Goal: Information Seeking & Learning: Compare options

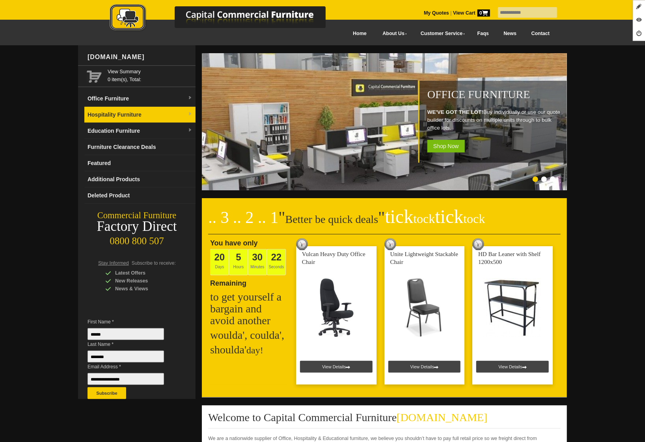
click at [123, 113] on link "Hospitality Furniture" at bounding box center [139, 115] width 111 height 16
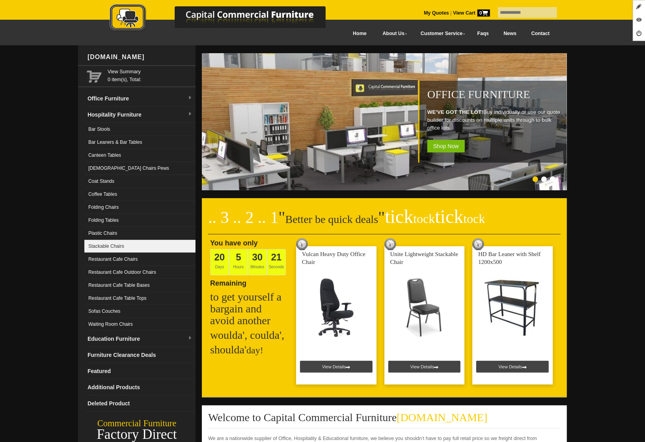
click at [131, 242] on link "Stackable Chairs" at bounding box center [139, 246] width 111 height 13
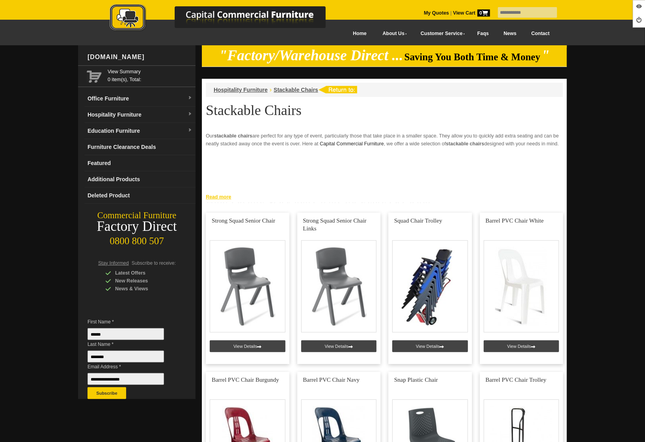
click at [219, 196] on link "Read more" at bounding box center [384, 196] width 365 height 10
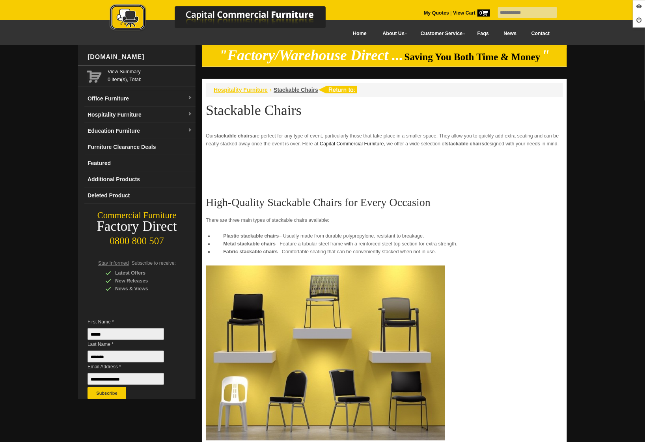
click at [234, 89] on span "Hospitality Furniture" at bounding box center [241, 90] width 54 height 6
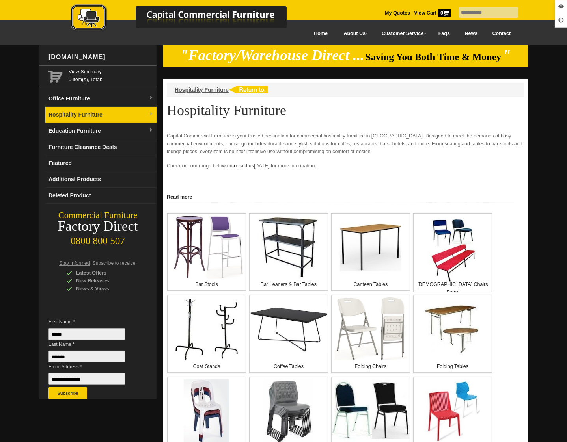
click at [95, 112] on link "Hospitality Furniture" at bounding box center [100, 115] width 111 height 16
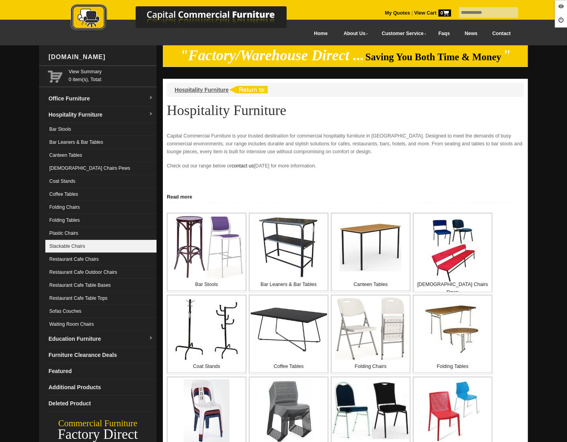
click at [83, 241] on link "Stackable Chairs" at bounding box center [100, 246] width 111 height 13
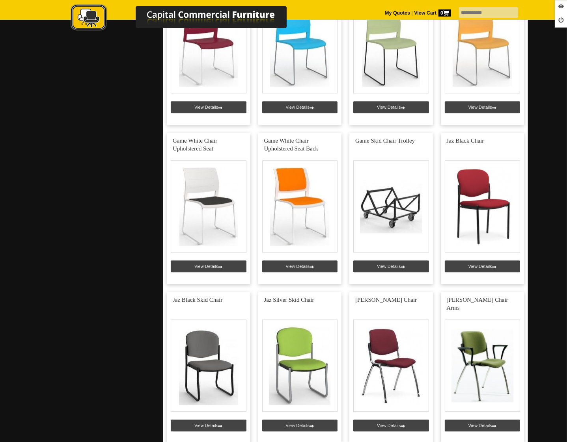
scroll to position [2027, 0]
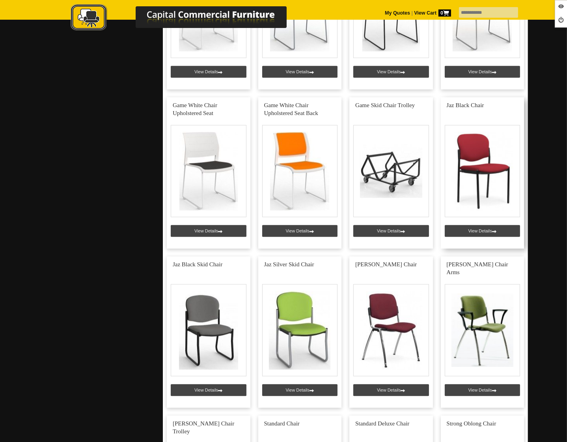
click at [477, 232] on link at bounding box center [483, 172] width 84 height 151
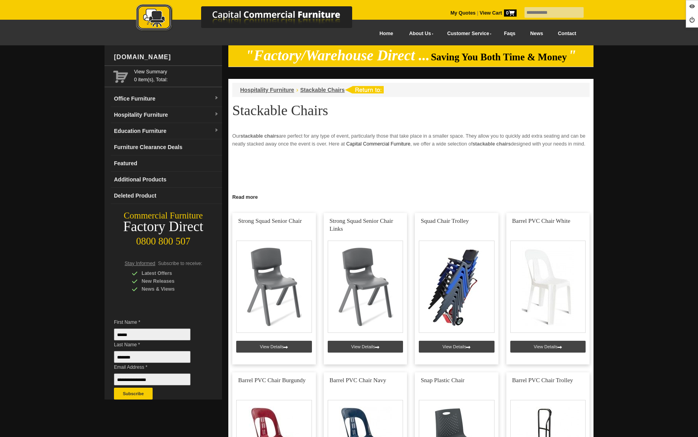
scroll to position [2027, 0]
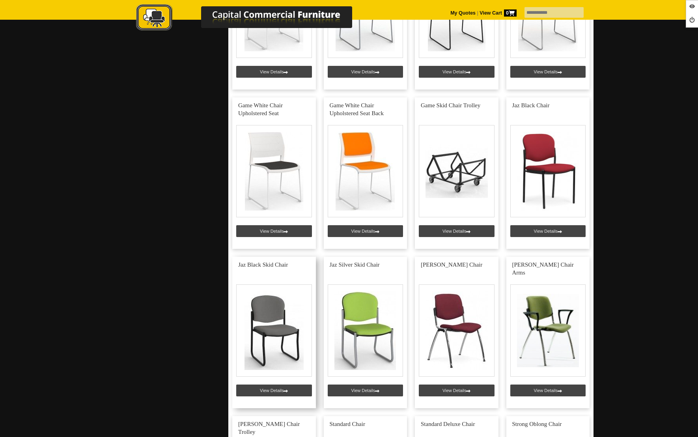
click at [285, 388] on link at bounding box center [274, 332] width 84 height 151
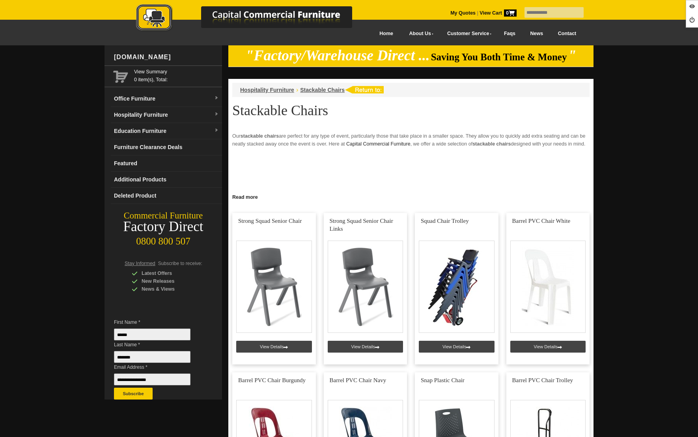
scroll to position [2027, 0]
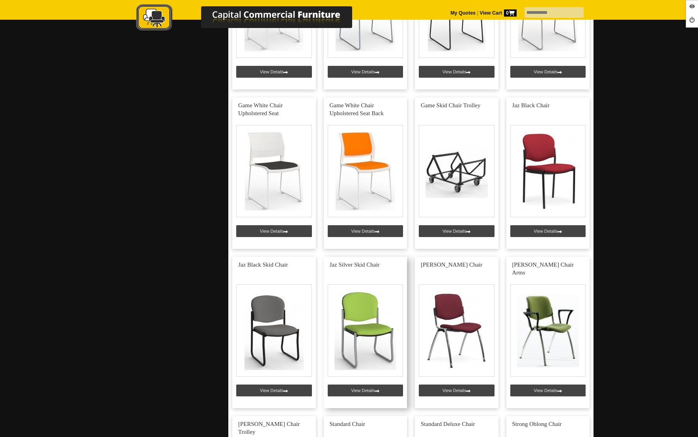
click at [359, 388] on link at bounding box center [366, 332] width 84 height 151
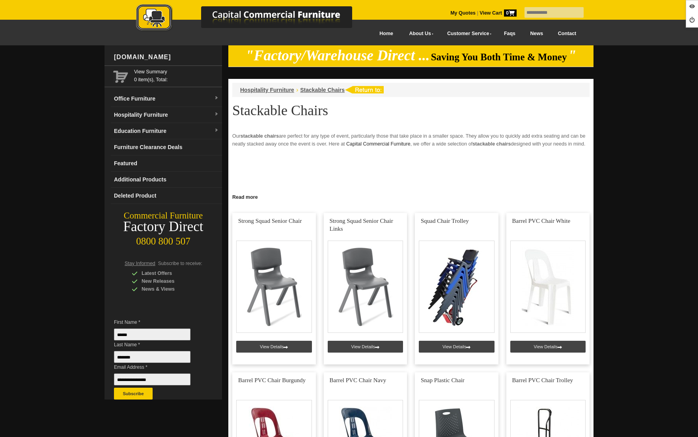
scroll to position [2027, 0]
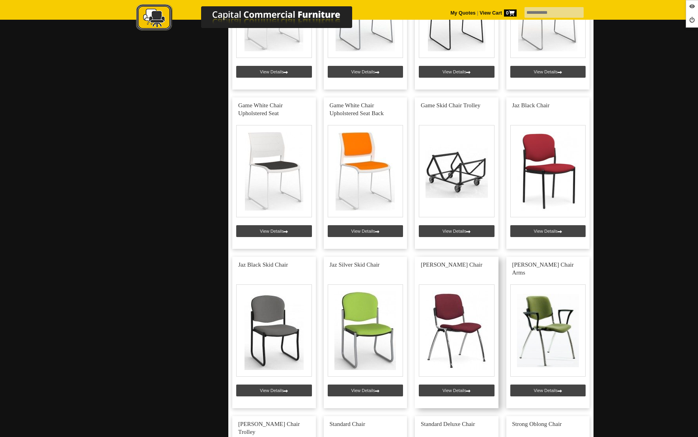
click at [447, 389] on link at bounding box center [457, 332] width 84 height 151
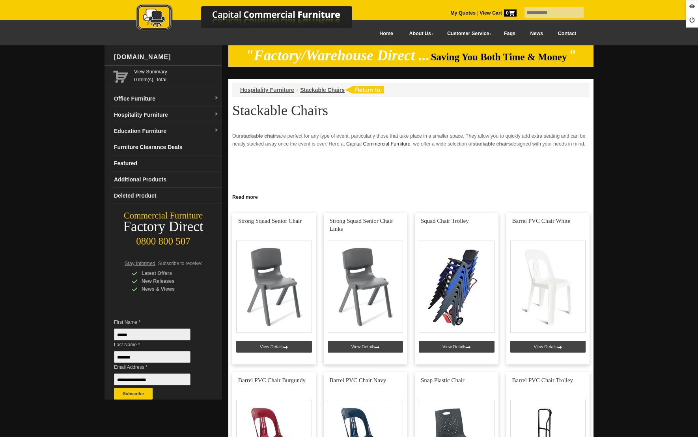
scroll to position [2027, 0]
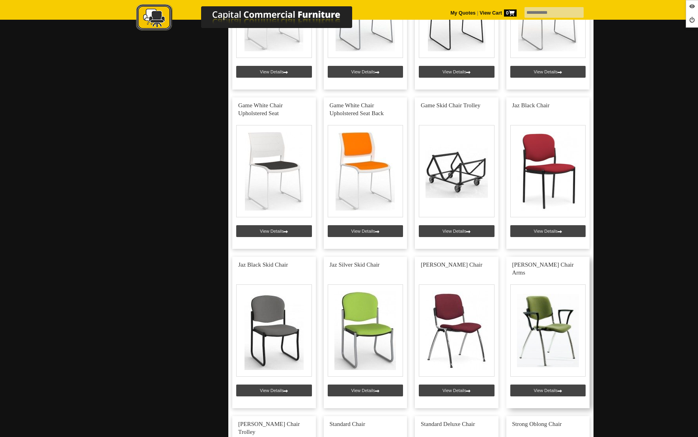
click at [551, 391] on link at bounding box center [548, 332] width 84 height 151
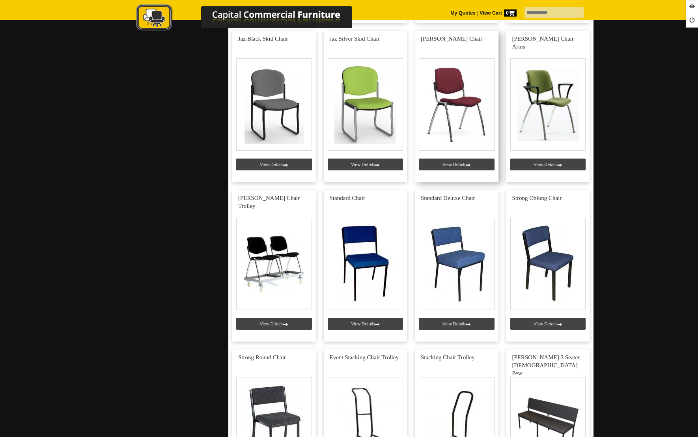
scroll to position [2405, 0]
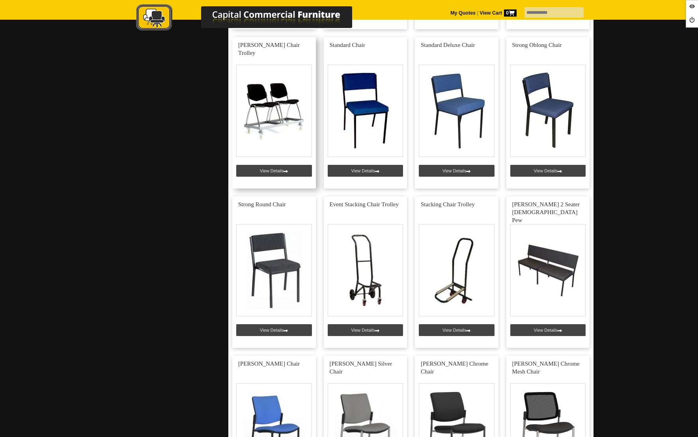
click at [278, 168] on link at bounding box center [274, 112] width 84 height 151
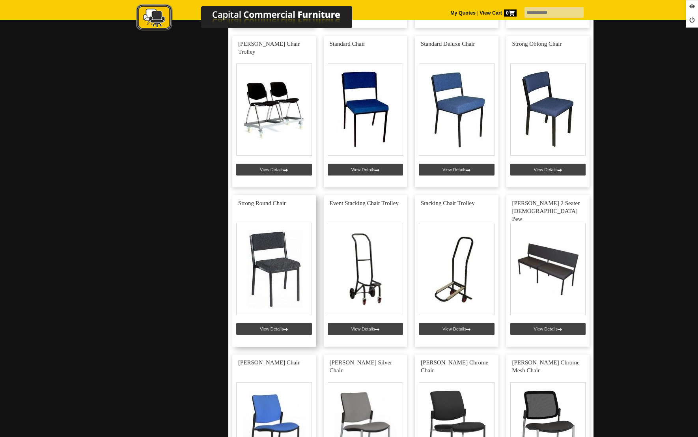
scroll to position [2407, 0]
click at [371, 167] on link at bounding box center [366, 111] width 84 height 151
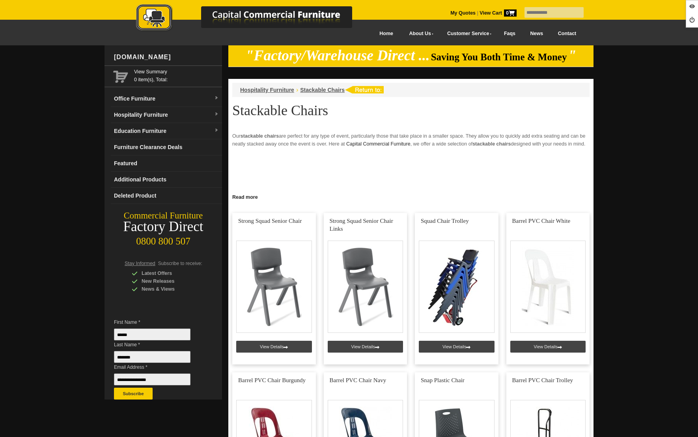
scroll to position [2407, 0]
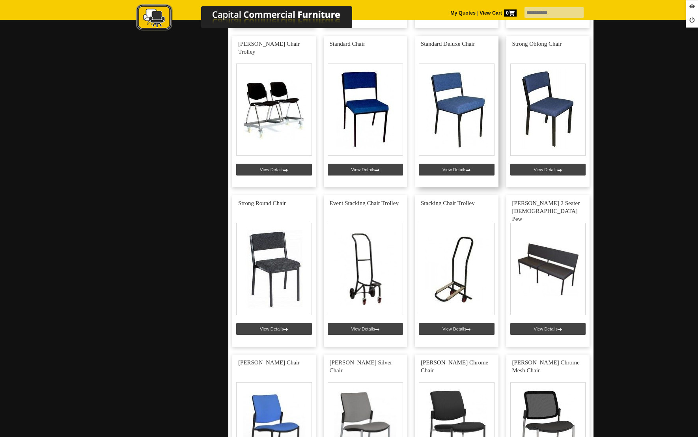
click at [452, 167] on link at bounding box center [457, 111] width 84 height 151
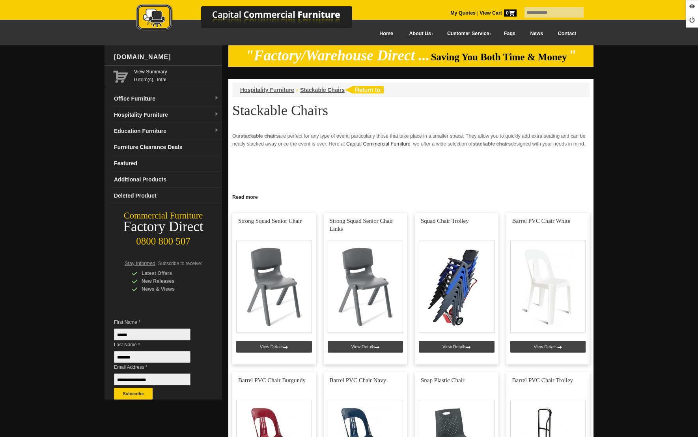
scroll to position [2407, 0]
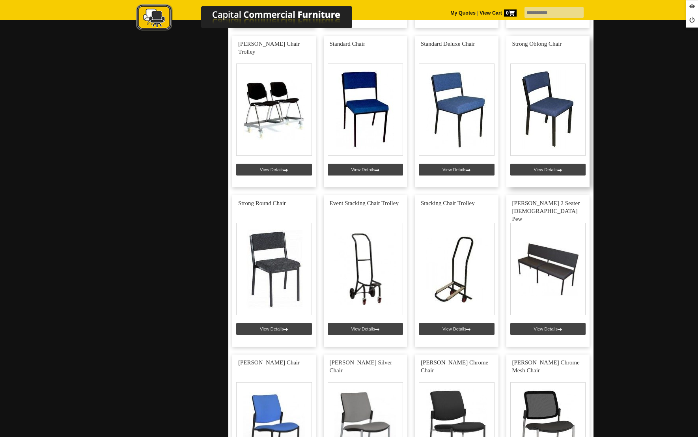
click at [546, 168] on link at bounding box center [548, 111] width 84 height 151
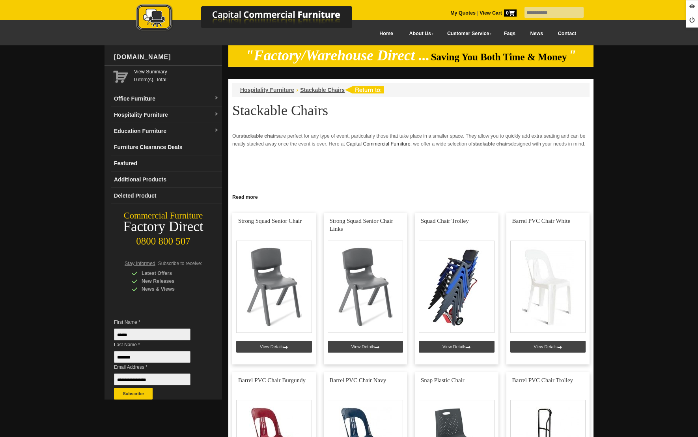
scroll to position [2407, 0]
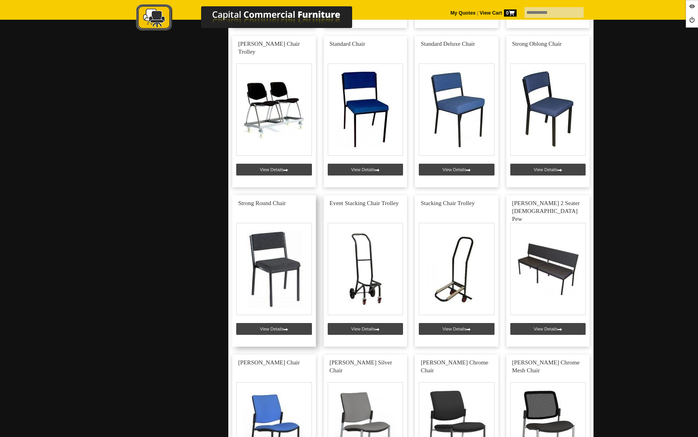
click at [261, 325] on link at bounding box center [274, 270] width 84 height 151
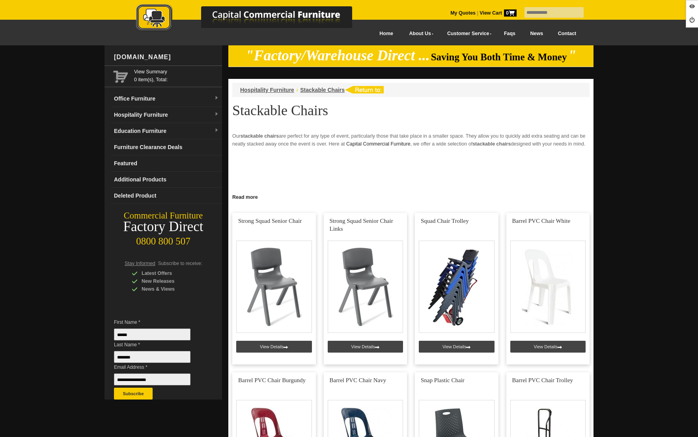
scroll to position [2407, 0]
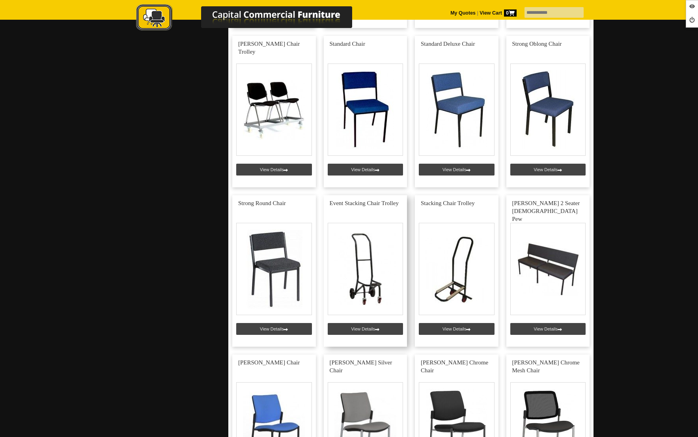
click at [374, 331] on link at bounding box center [366, 270] width 84 height 151
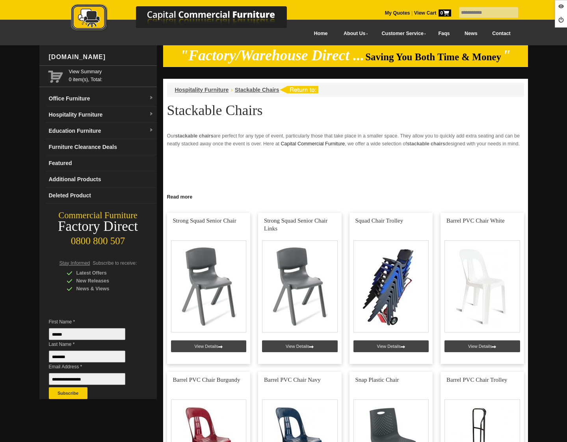
scroll to position [2407, 0]
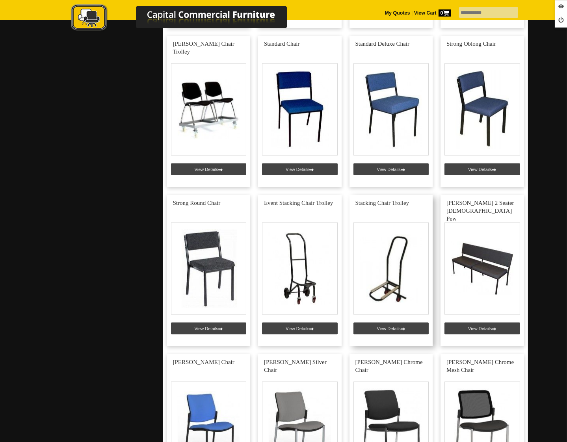
click at [388, 324] on link at bounding box center [392, 270] width 84 height 151
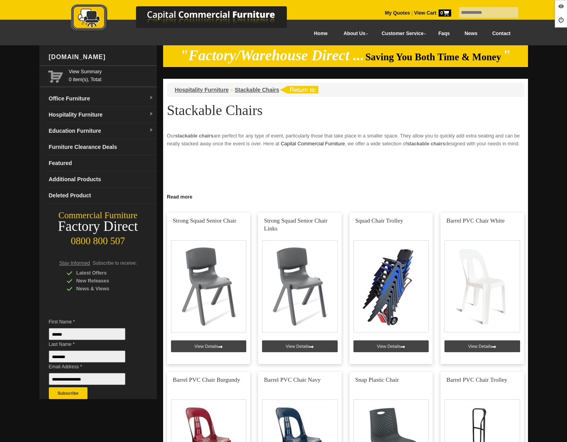
scroll to position [2407, 0]
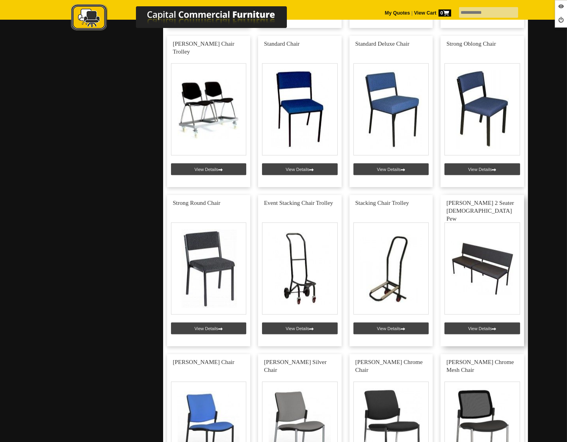
click at [473, 326] on link at bounding box center [483, 270] width 84 height 151
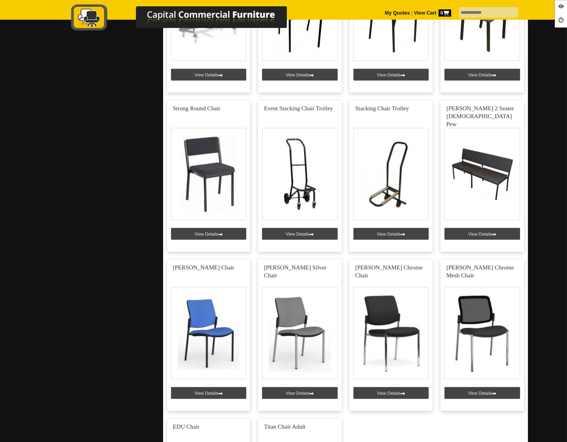
scroll to position [2511, 0]
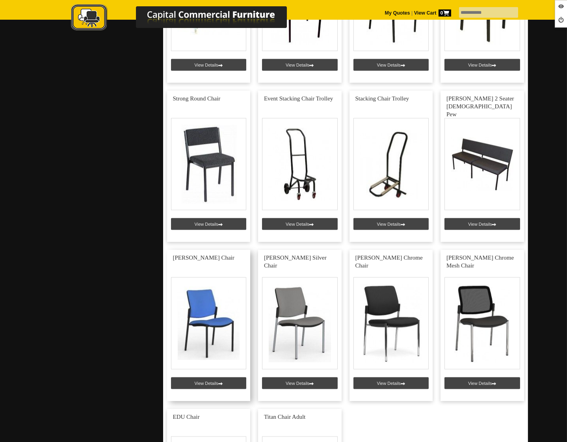
click at [196, 380] on link at bounding box center [209, 325] width 84 height 151
